Goal: Information Seeking & Learning: Check status

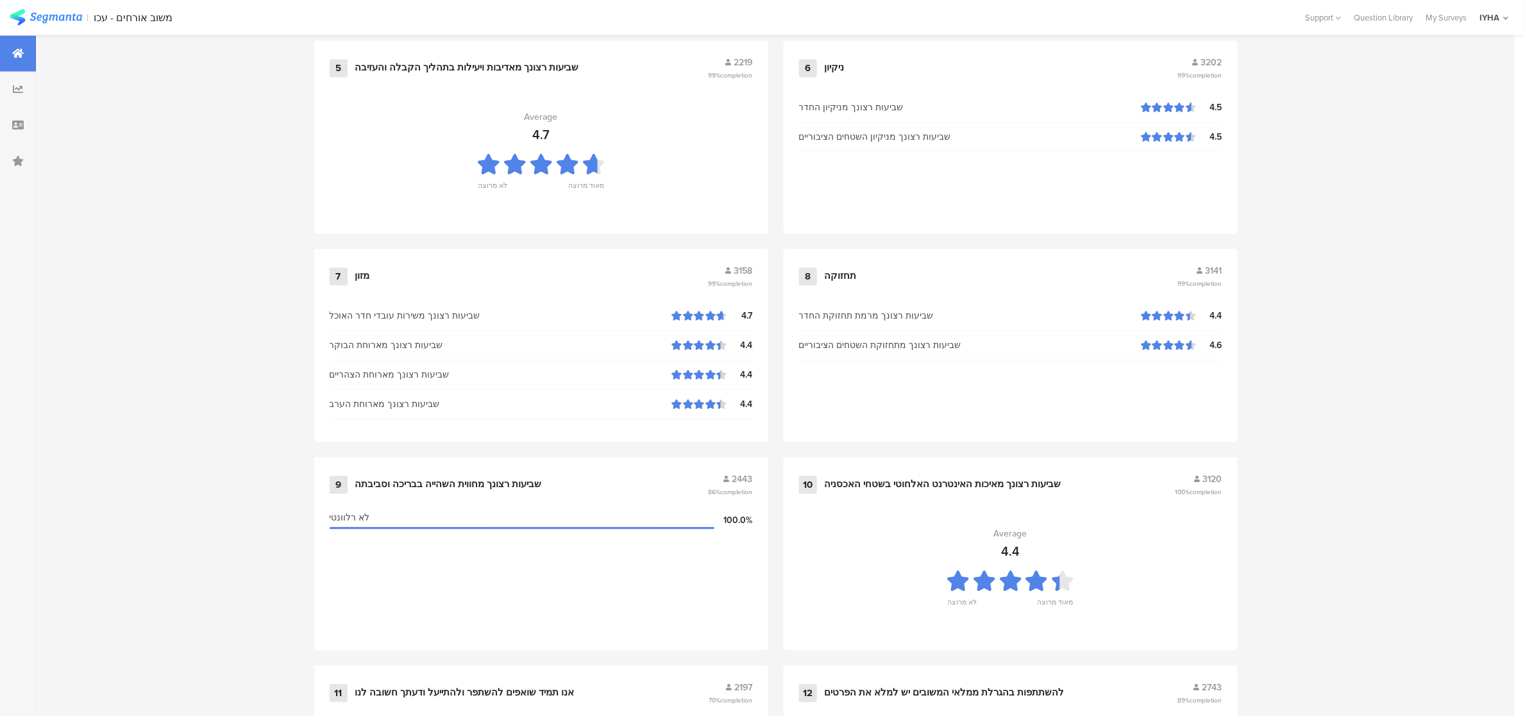
scroll to position [1158, 0]
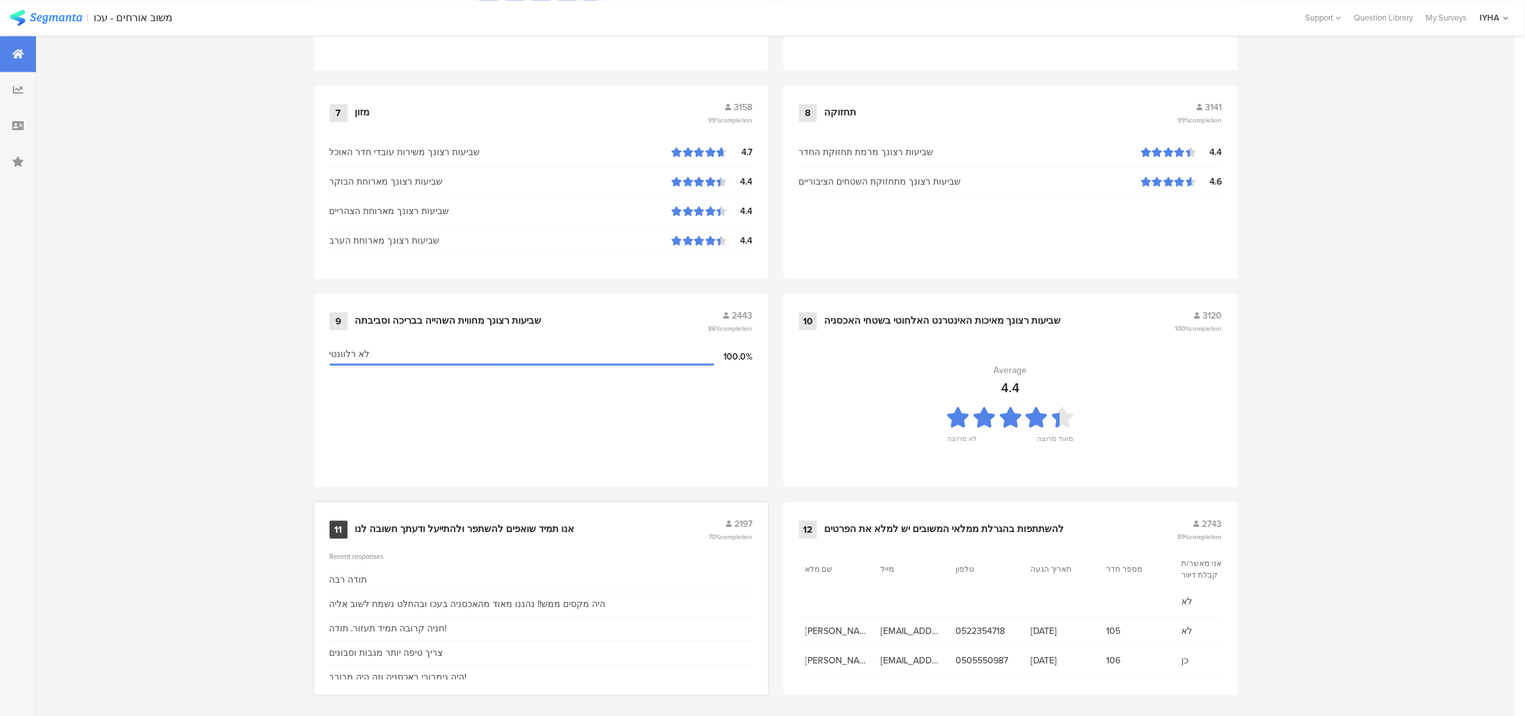
click at [379, 524] on div "אנו תמיד שואפים להשתפר ולהתייעל ודעתך חשובה לנו" at bounding box center [464, 529] width 219 height 13
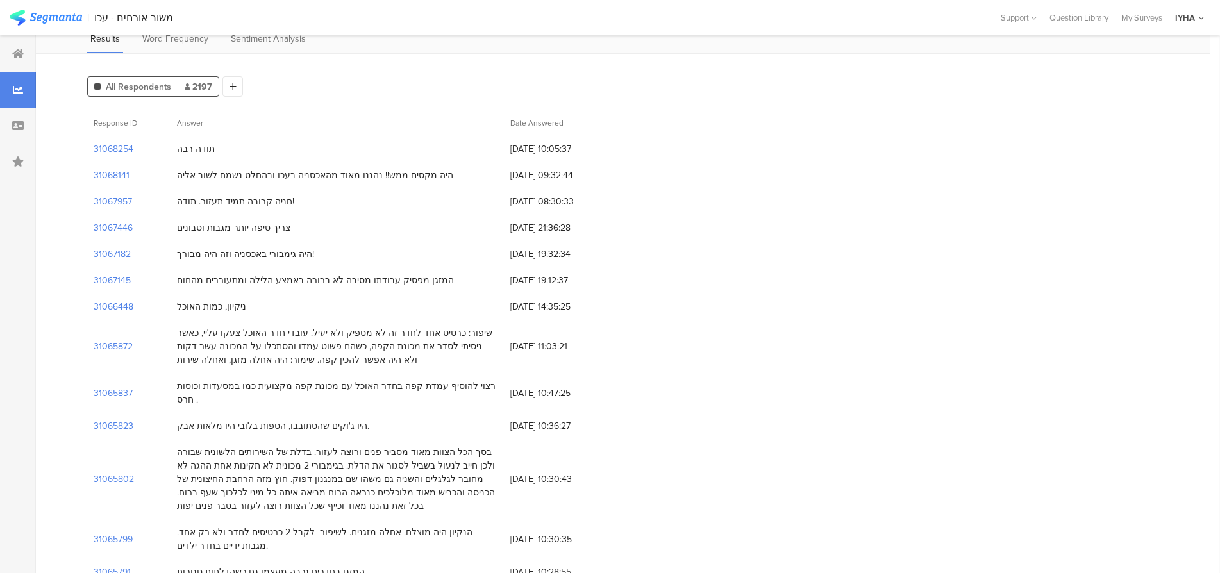
scroll to position [128, 0]
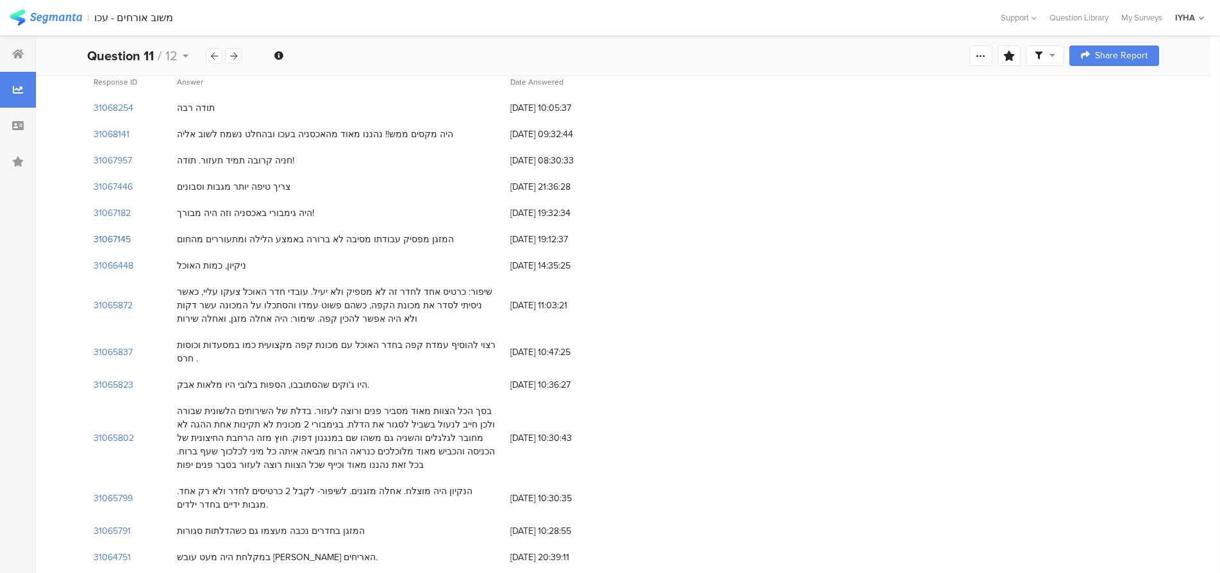
click at [115, 240] on section "31067145" at bounding box center [112, 239] width 37 height 13
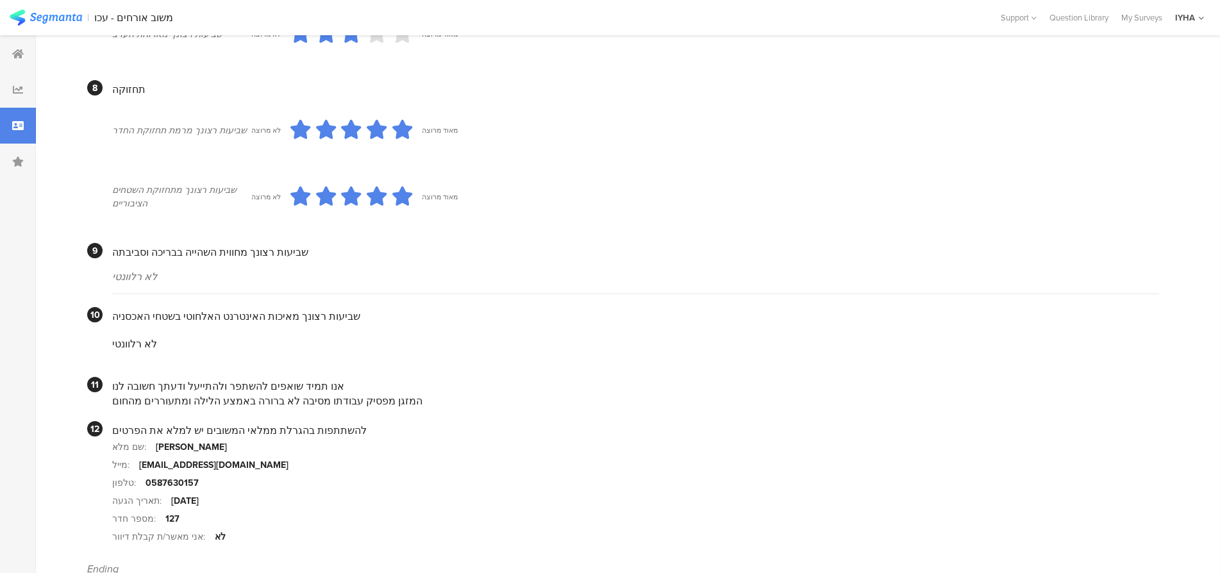
scroll to position [1074, 0]
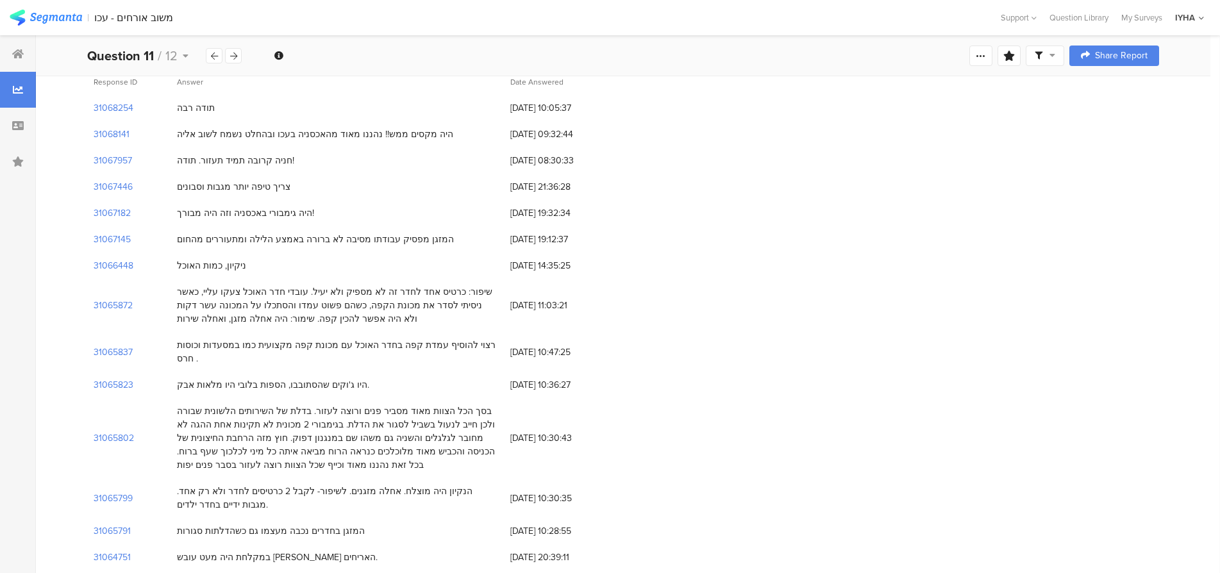
scroll to position [64, 0]
